Goal: Task Accomplishment & Management: Use online tool/utility

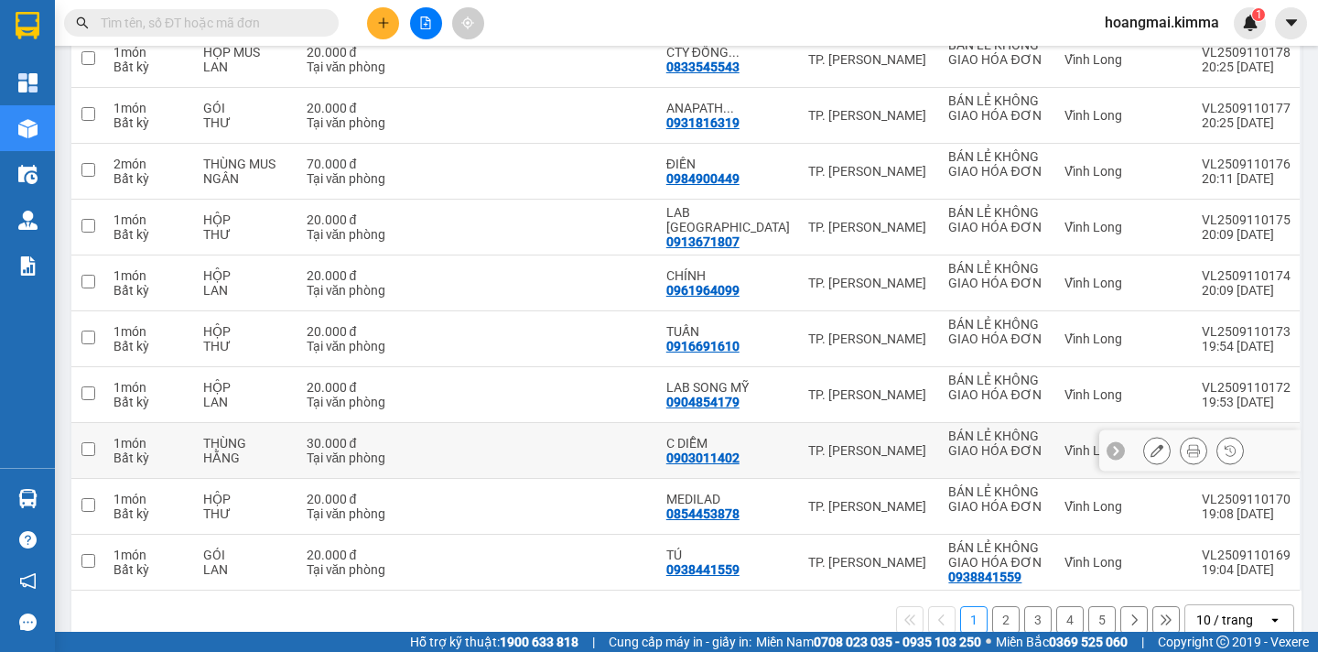
scroll to position [308, 0]
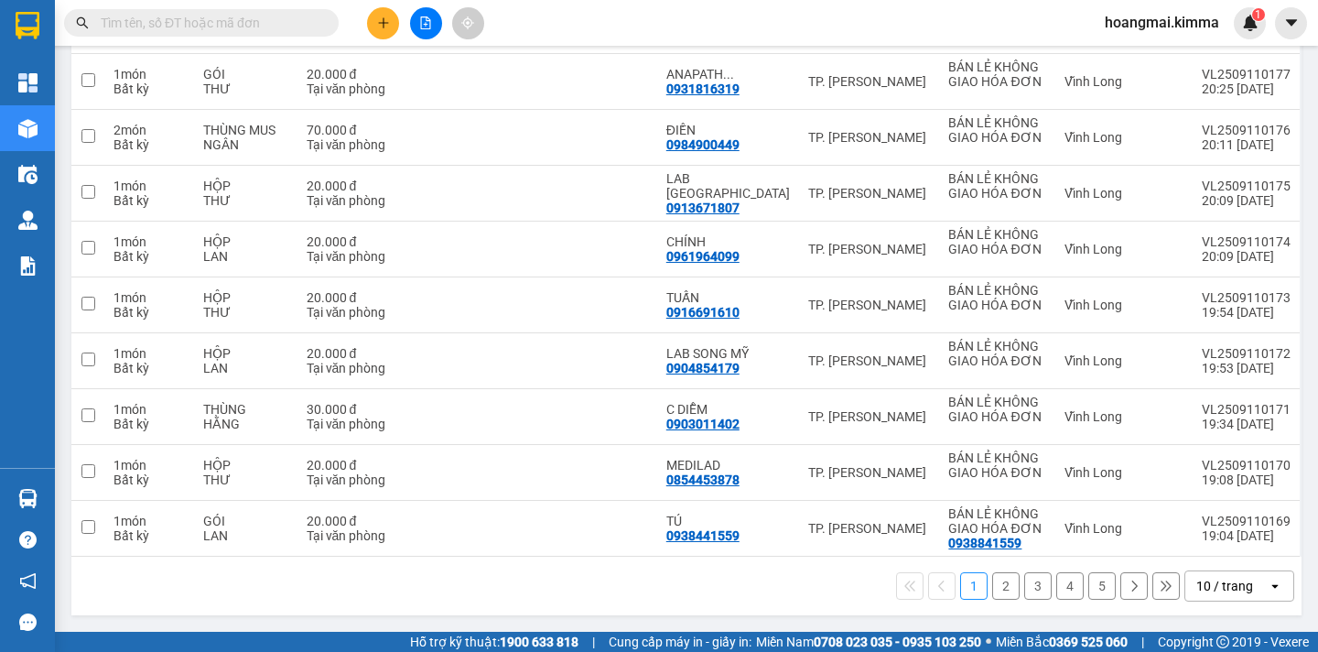
click at [1215, 584] on div "10 / trang" at bounding box center [1224, 586] width 57 height 18
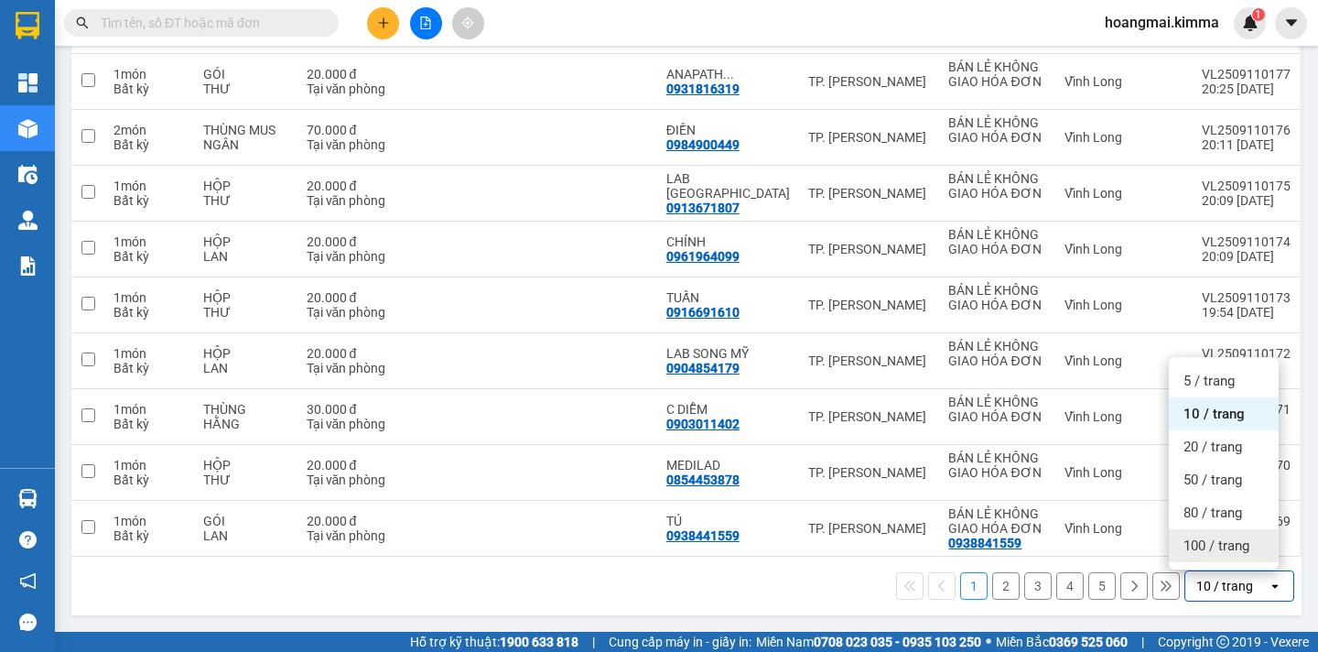
click at [1206, 553] on span "100 / trang" at bounding box center [1217, 545] width 66 height 18
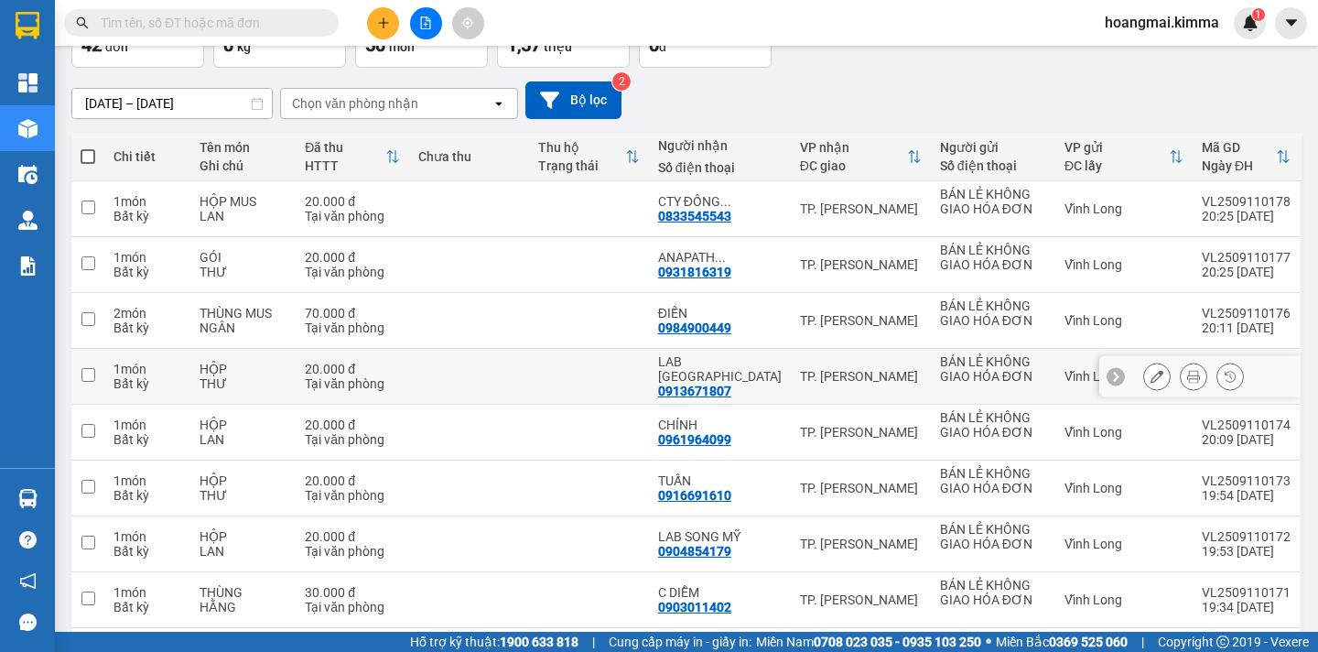
scroll to position [0, 0]
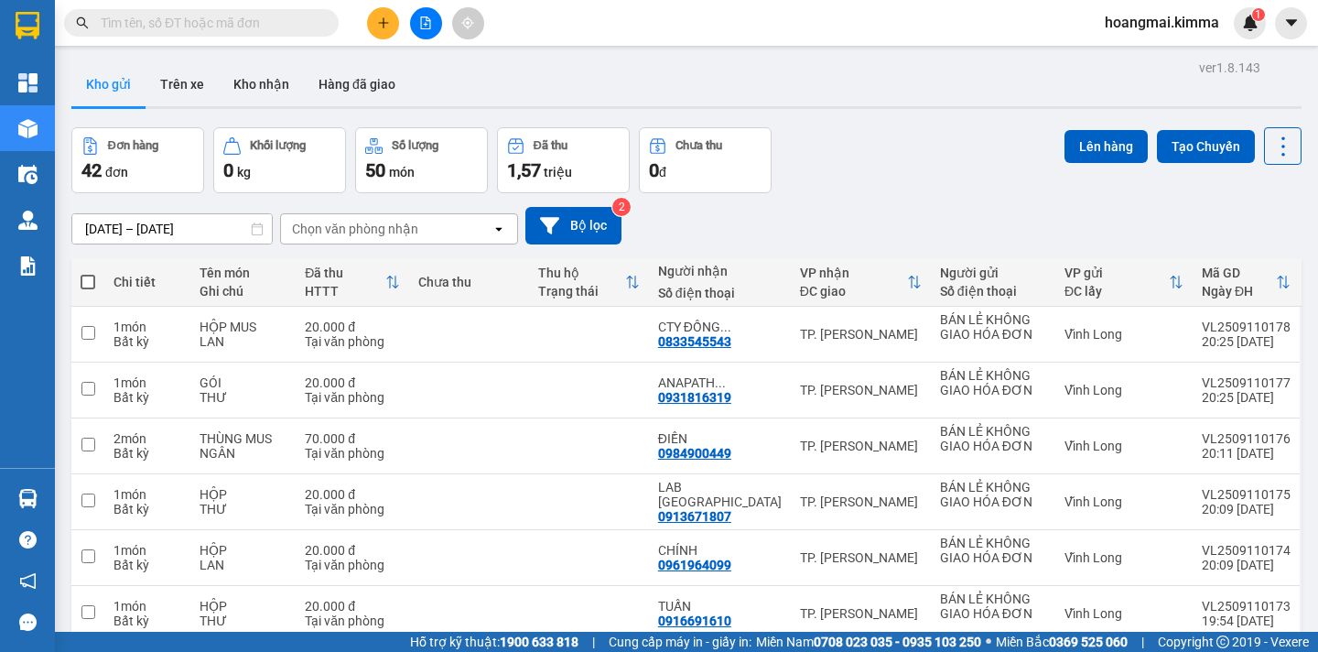
click at [85, 279] on span at bounding box center [88, 282] width 15 height 15
click at [88, 273] on input "checkbox" at bounding box center [88, 273] width 0 height 0
checkbox input "true"
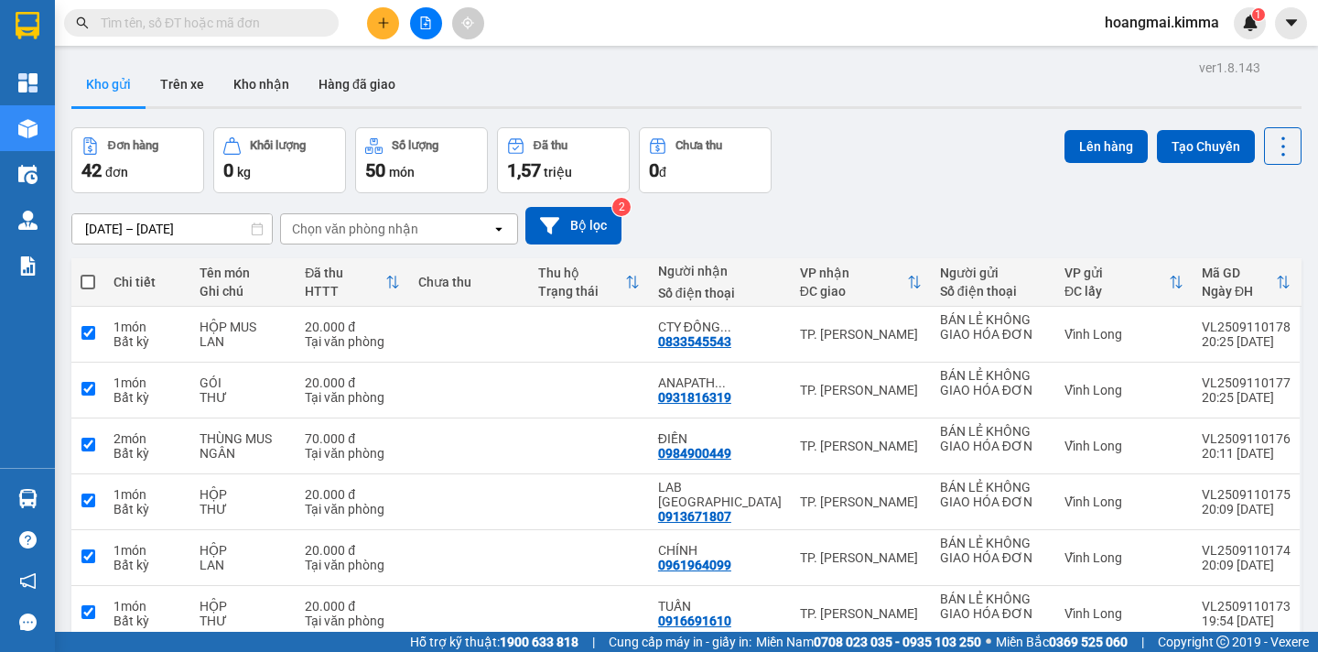
checkbox input "true"
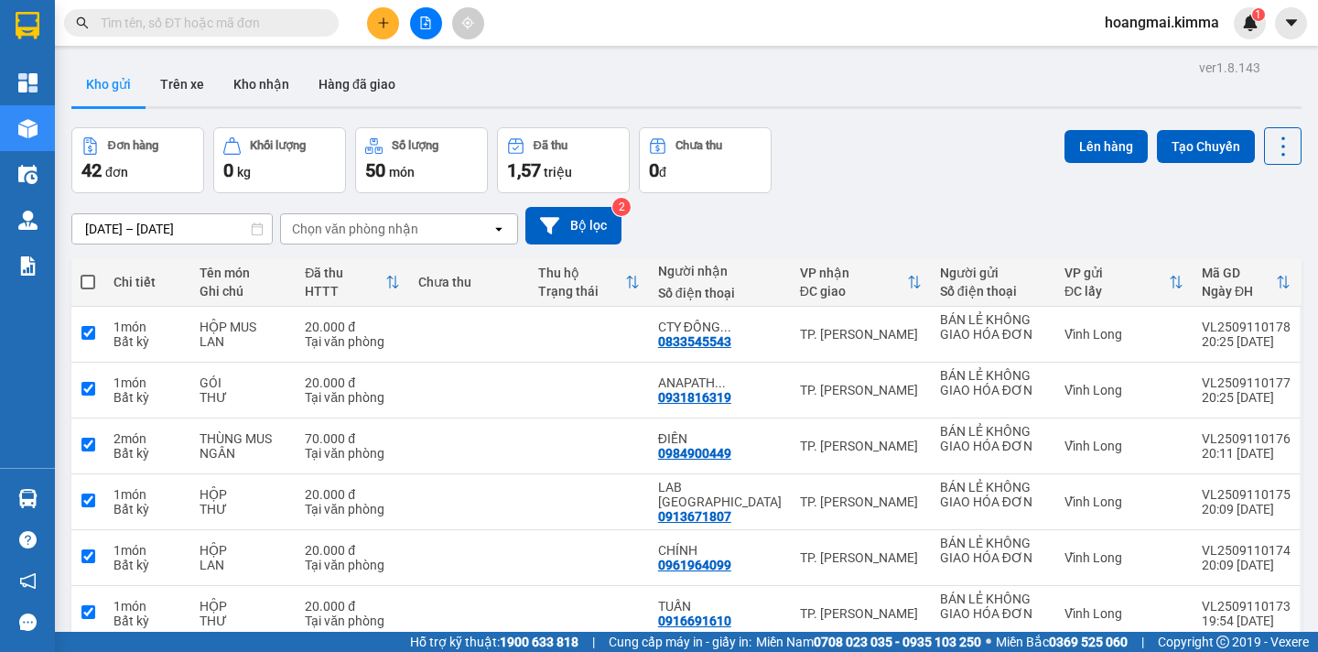
checkbox input "true"
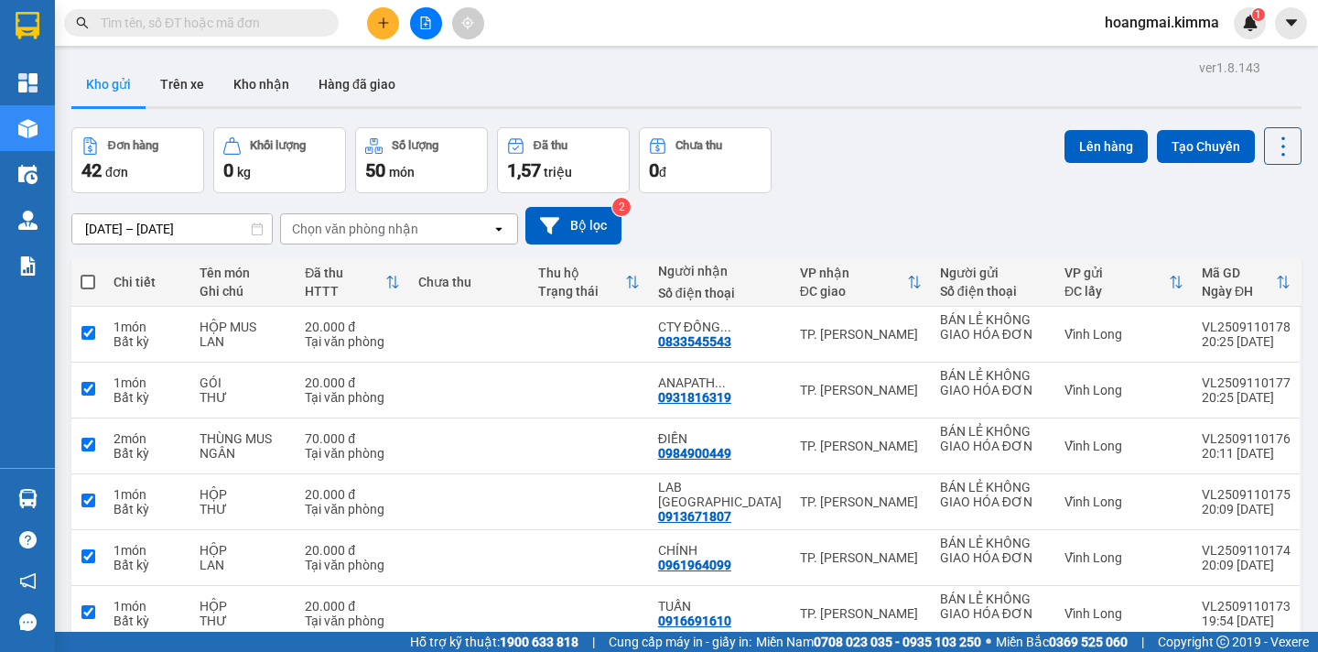
checkbox input "true"
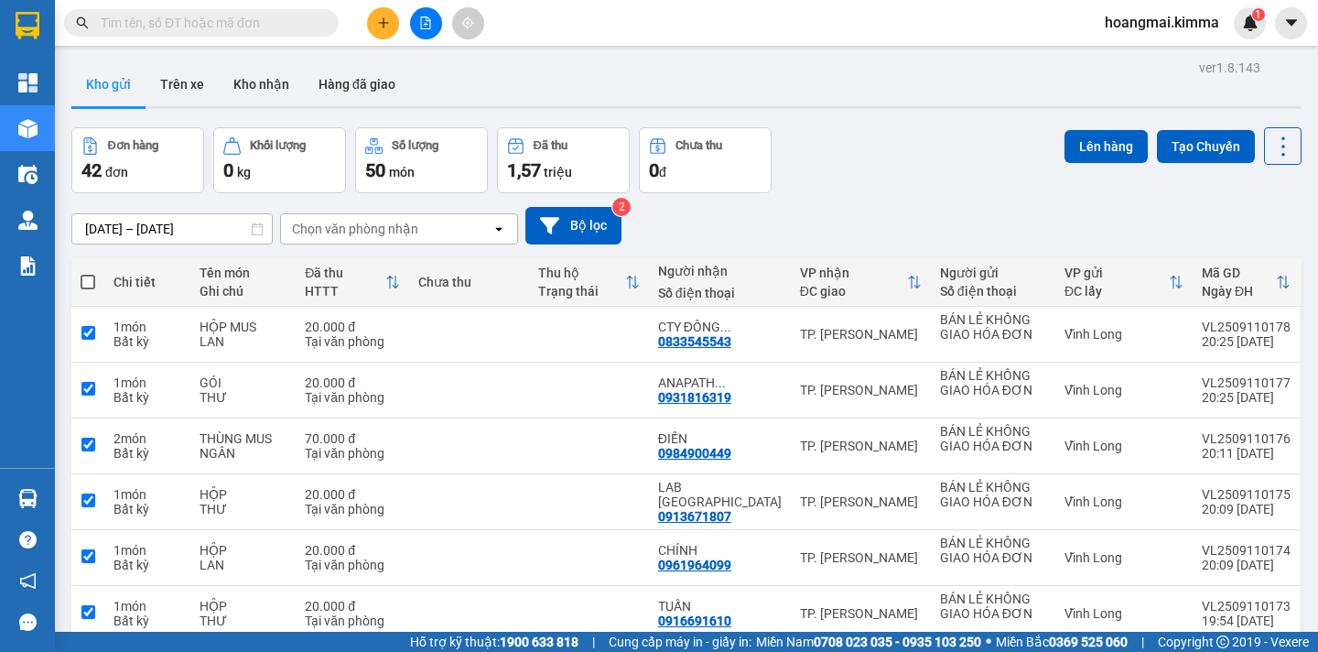
checkbox input "true"
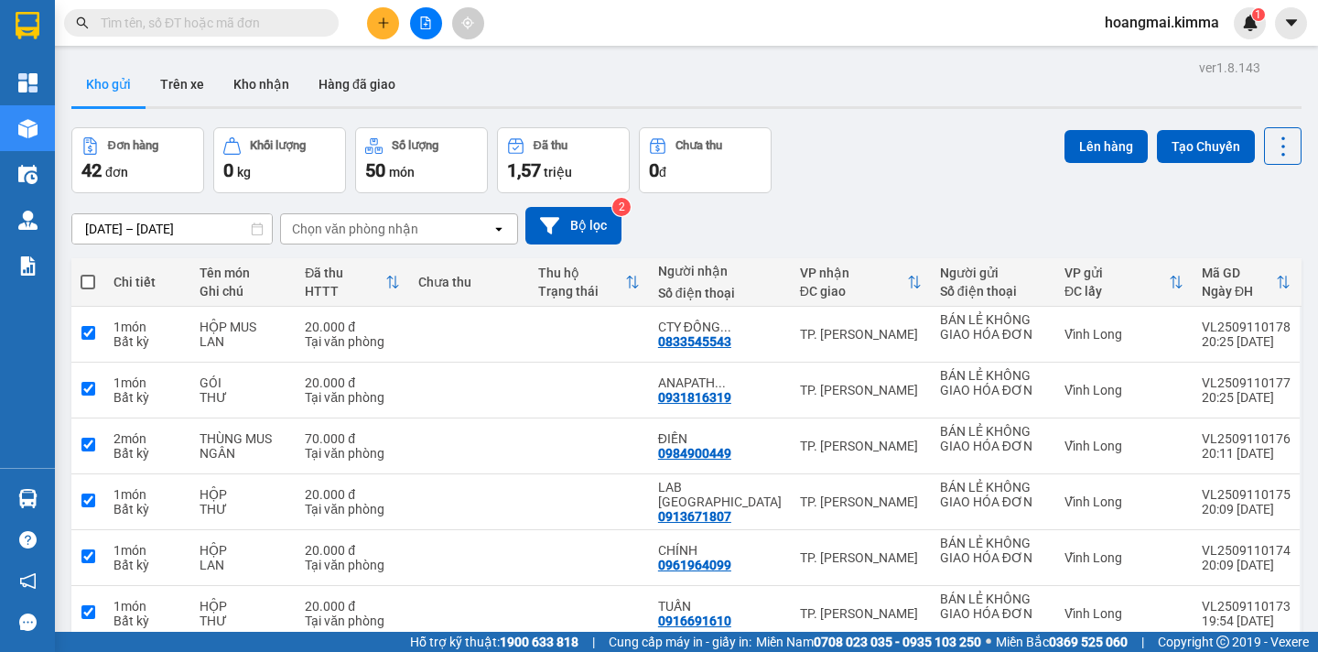
checkbox input "true"
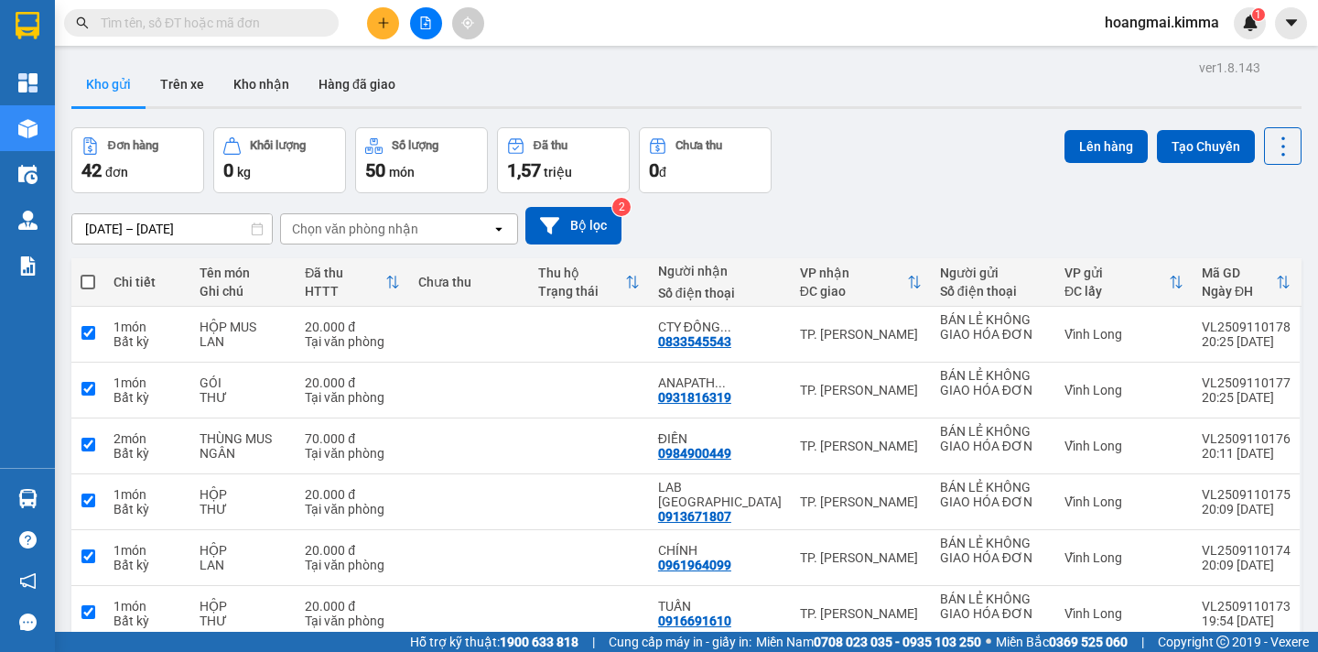
checkbox input "true"
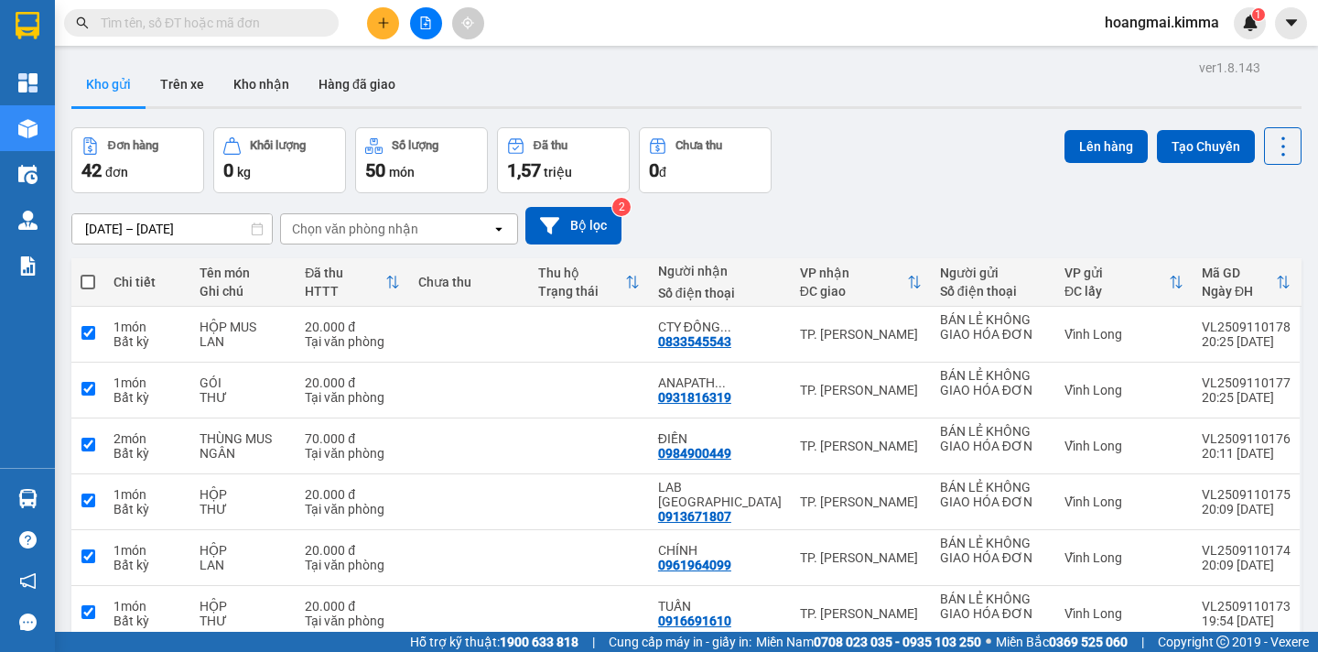
checkbox input "true"
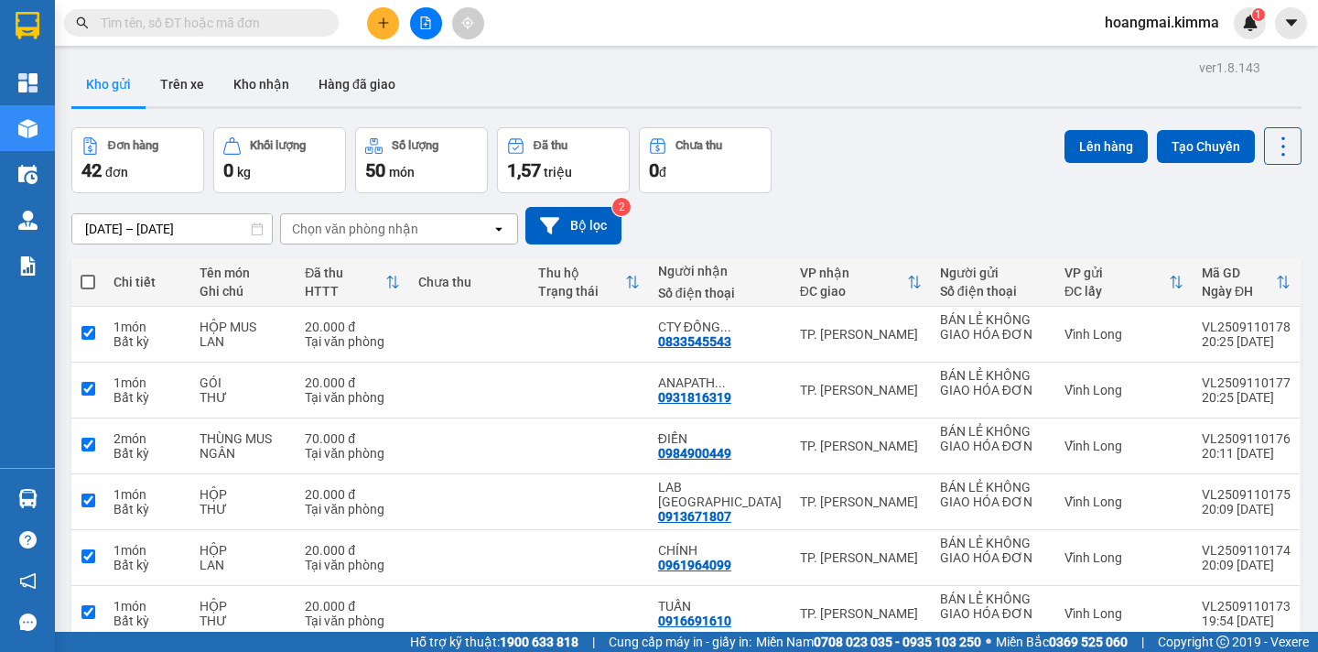
checkbox input "true"
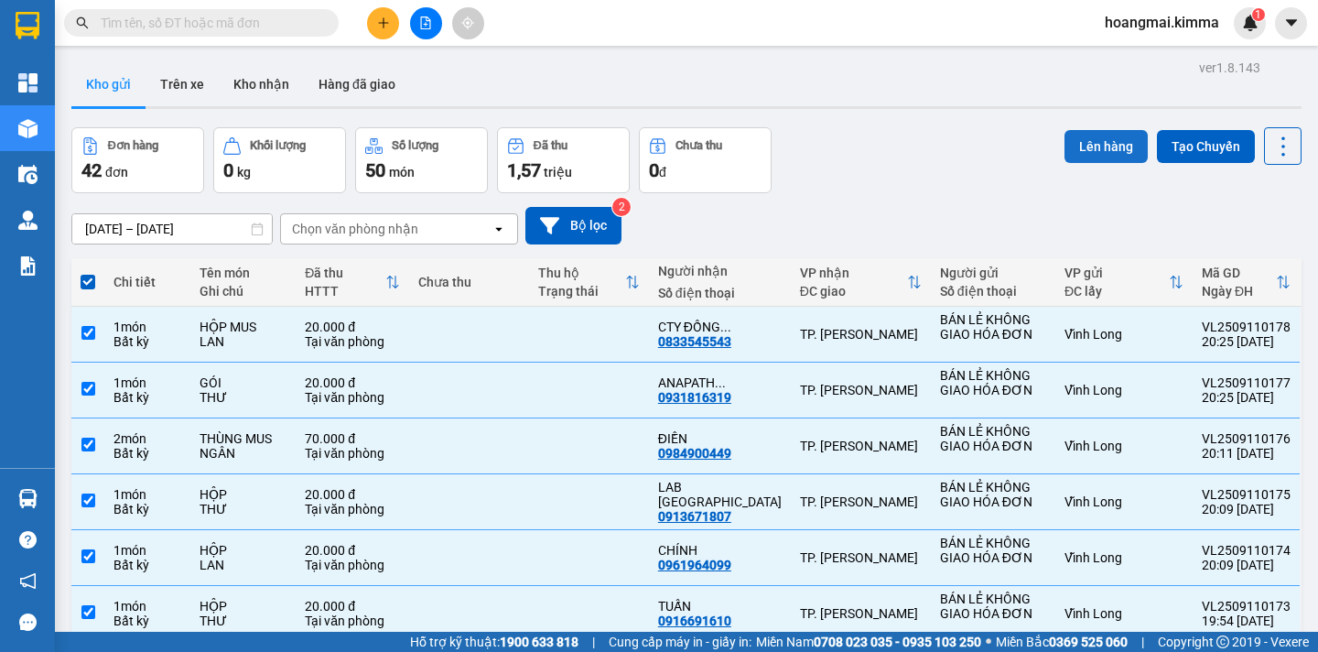
click at [1106, 147] on button "Lên hàng" at bounding box center [1106, 146] width 83 height 33
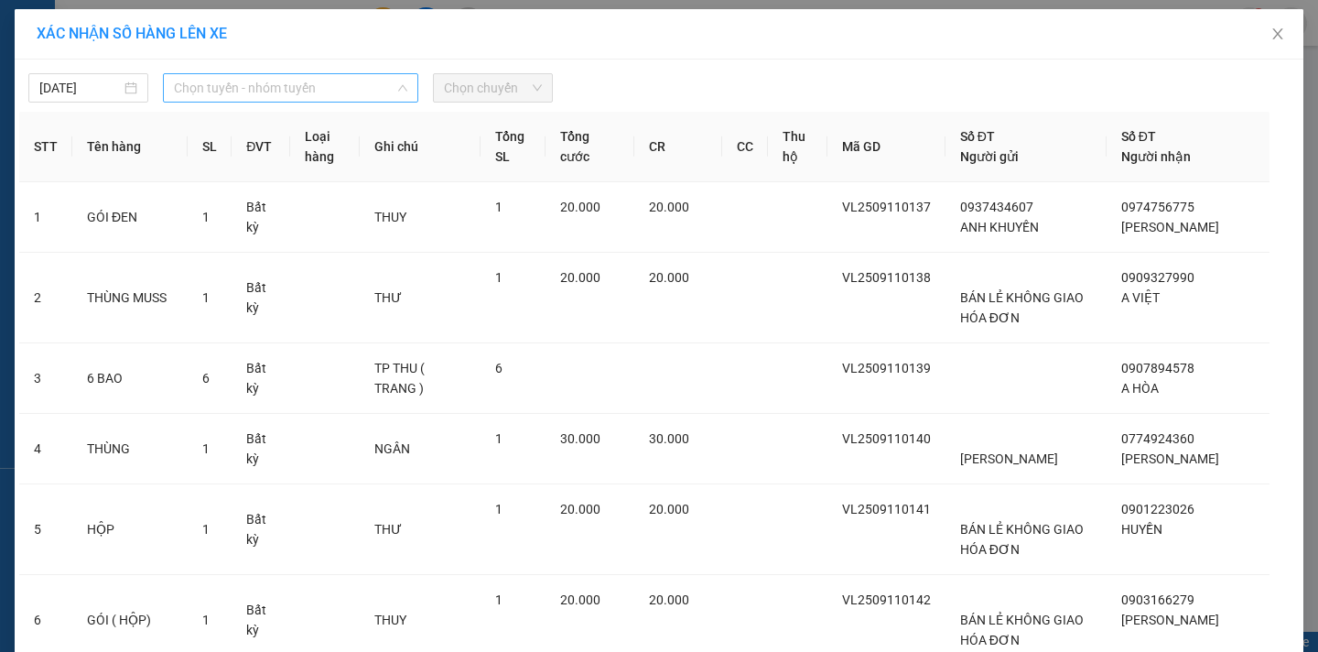
click at [200, 81] on span "Chọn tuyến - nhóm tuyến" at bounding box center [290, 87] width 233 height 27
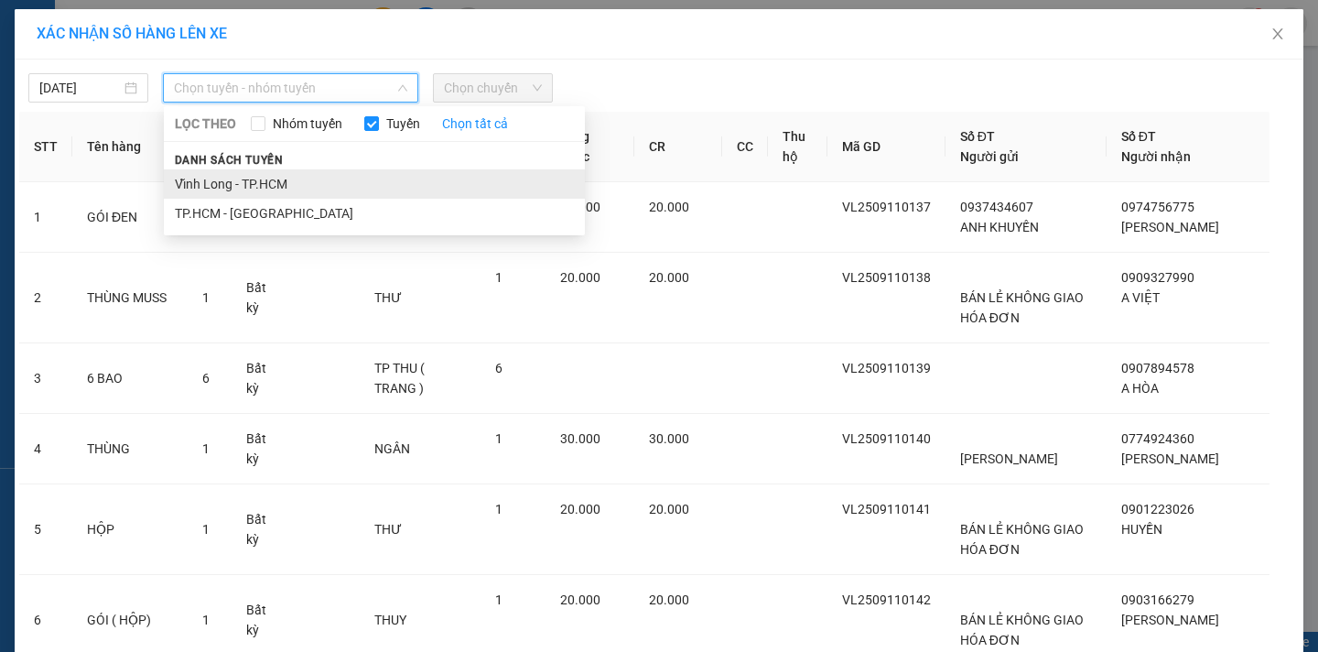
click at [229, 176] on li "Vĩnh Long - TP.HCM" at bounding box center [374, 183] width 421 height 29
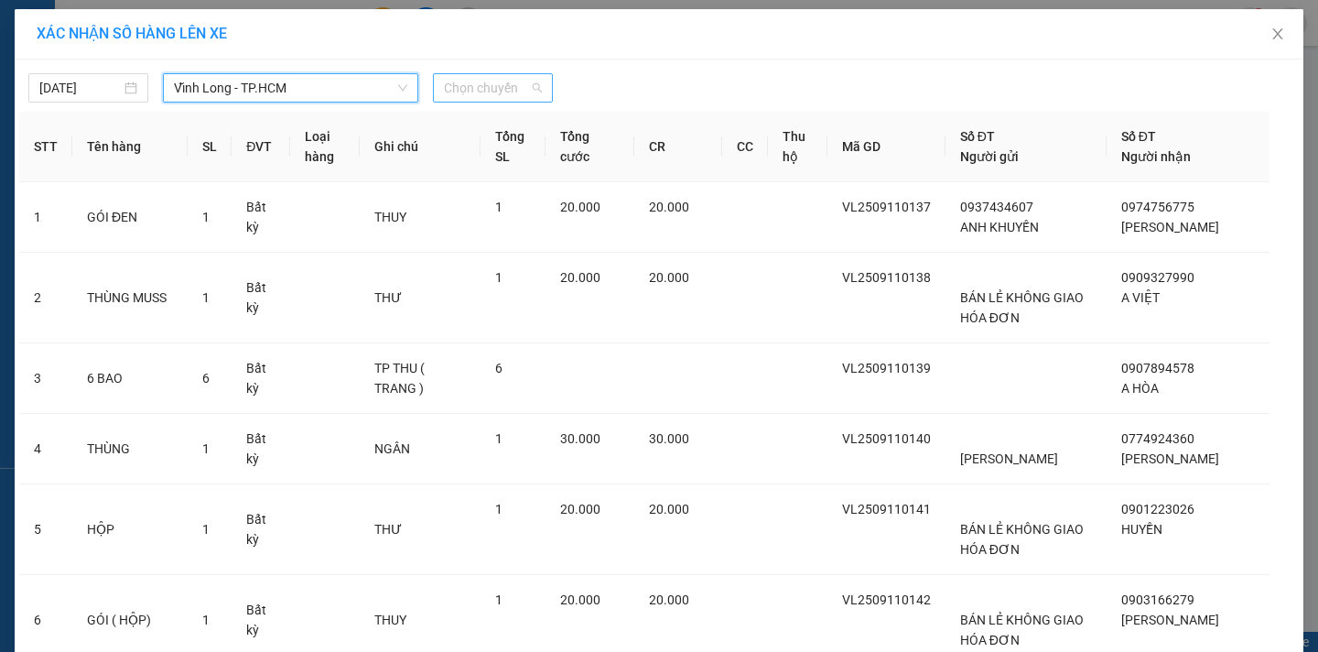
click at [499, 85] on span "Chọn chuyến" at bounding box center [493, 87] width 98 height 27
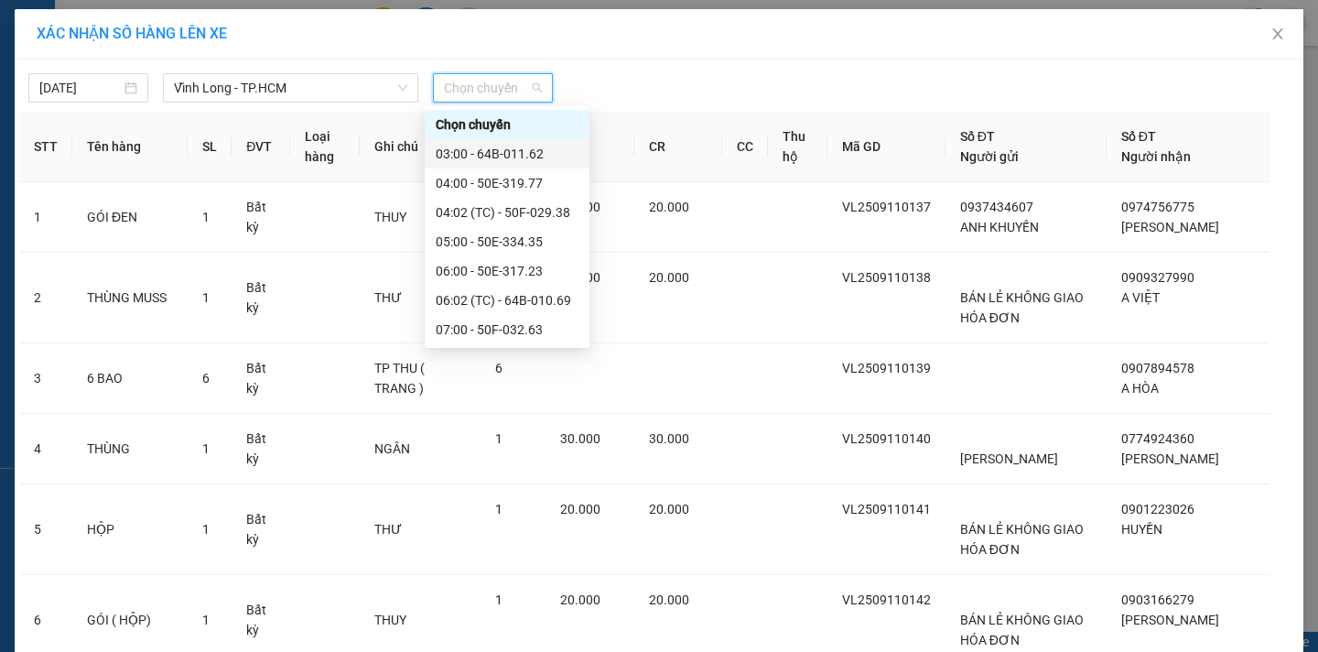
click at [509, 156] on div "03:00 - 64B-011.62" at bounding box center [507, 154] width 143 height 20
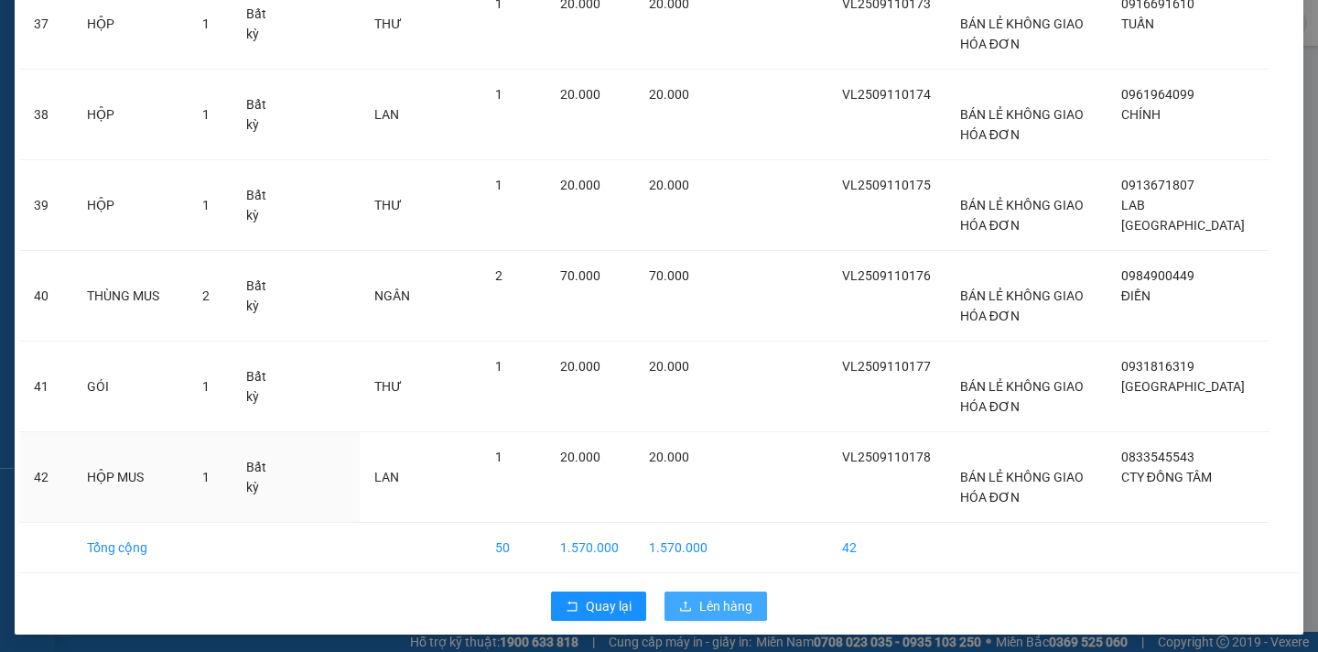
scroll to position [3320, 0]
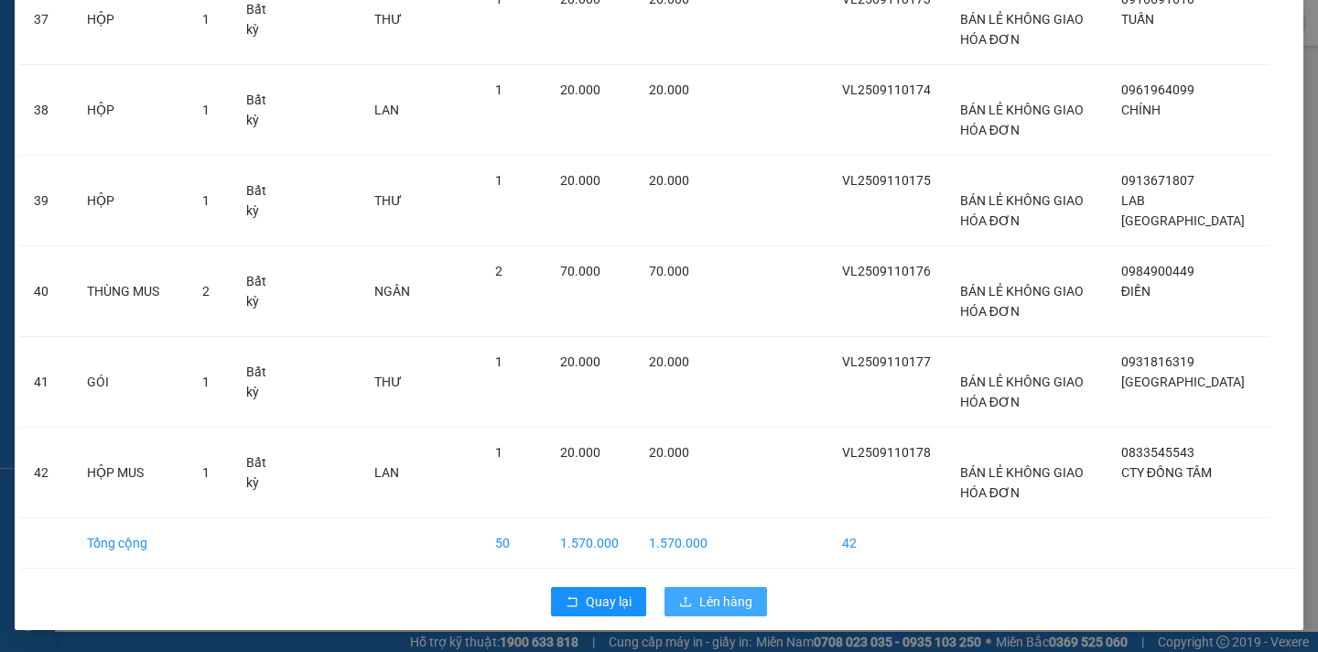
click at [740, 601] on span "Lên hàng" at bounding box center [725, 601] width 53 height 20
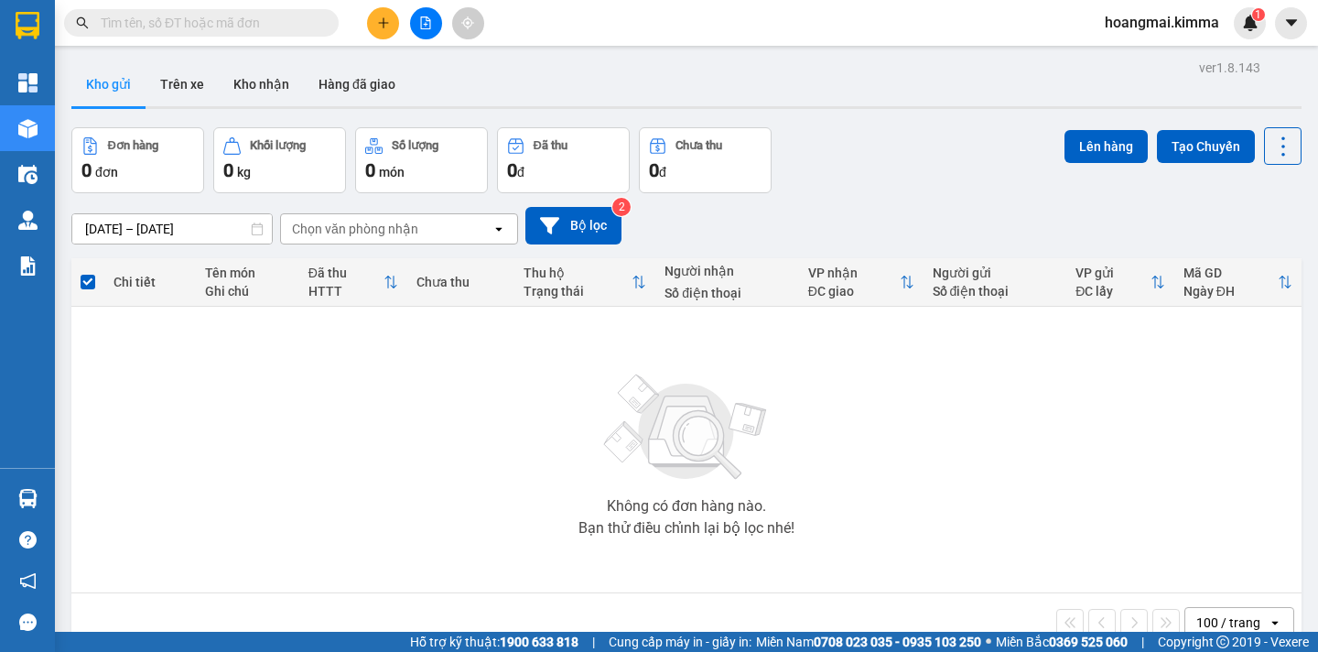
click at [428, 21] on icon "file-add" at bounding box center [426, 22] width 10 height 13
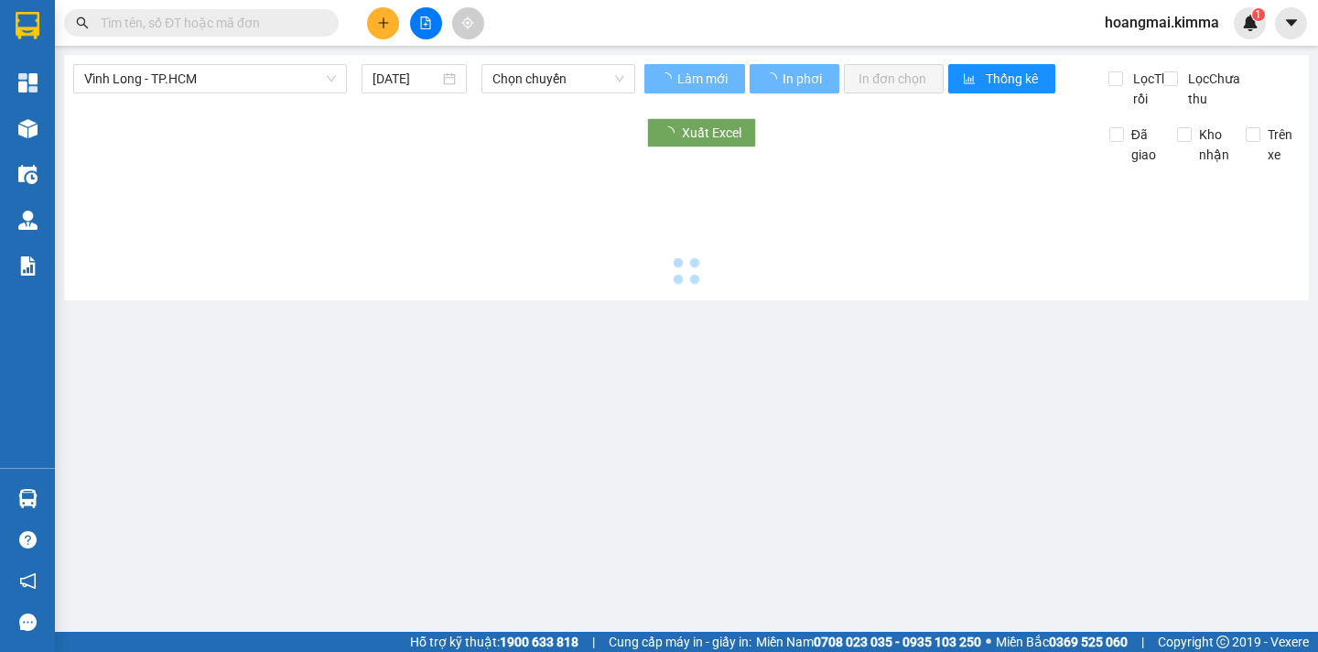
type input "12/09/2025"
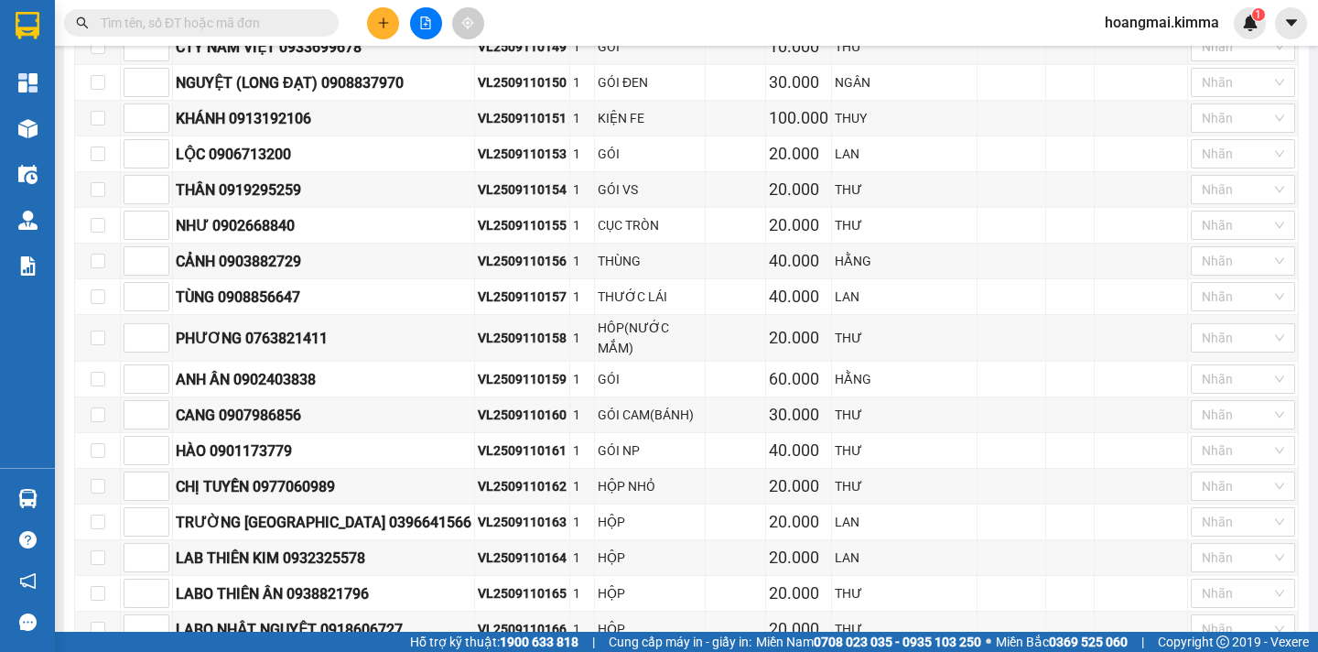
scroll to position [549, 0]
